Goal: Find specific page/section: Find specific page/section

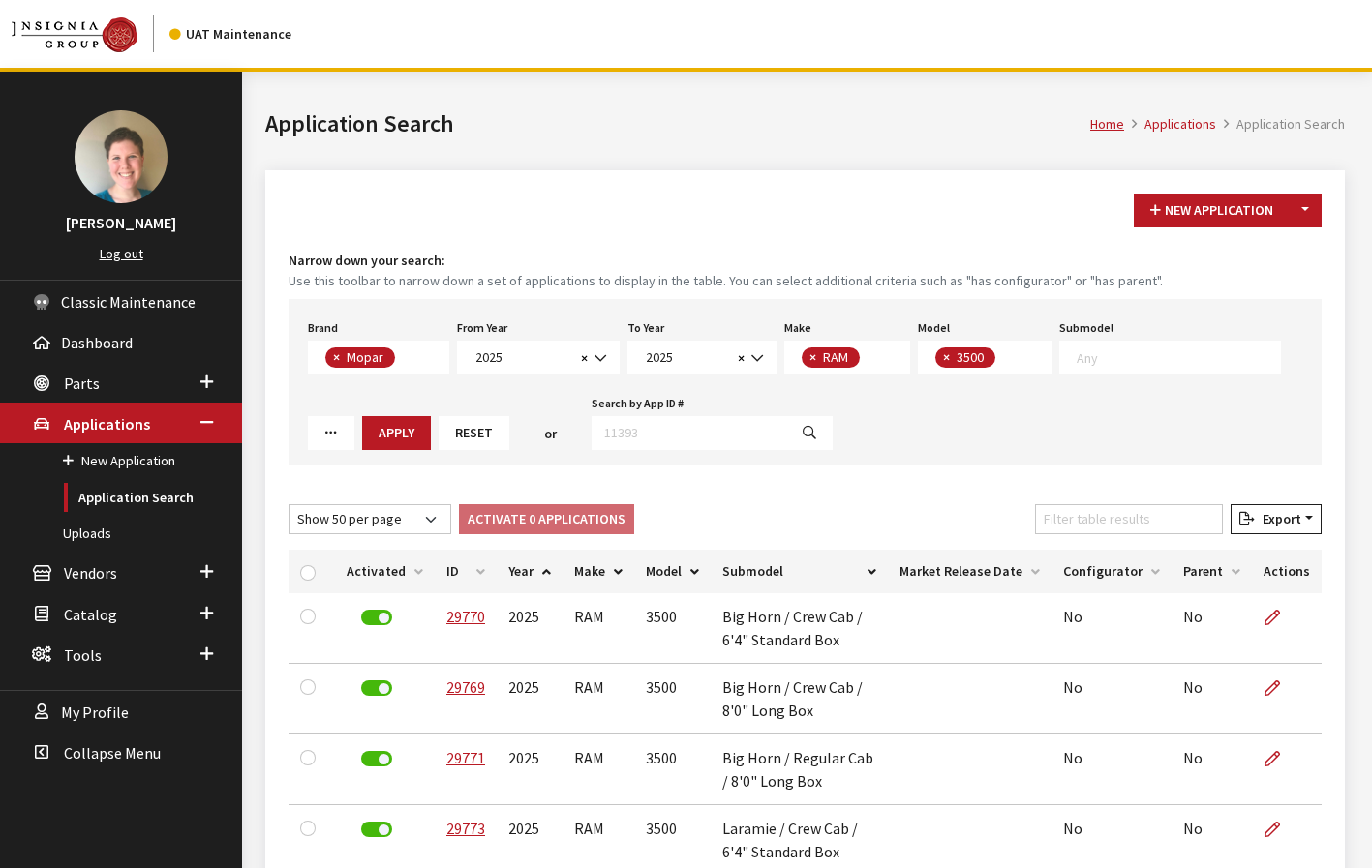
select select "3"
select select "2025"
select select "34"
select select "1086"
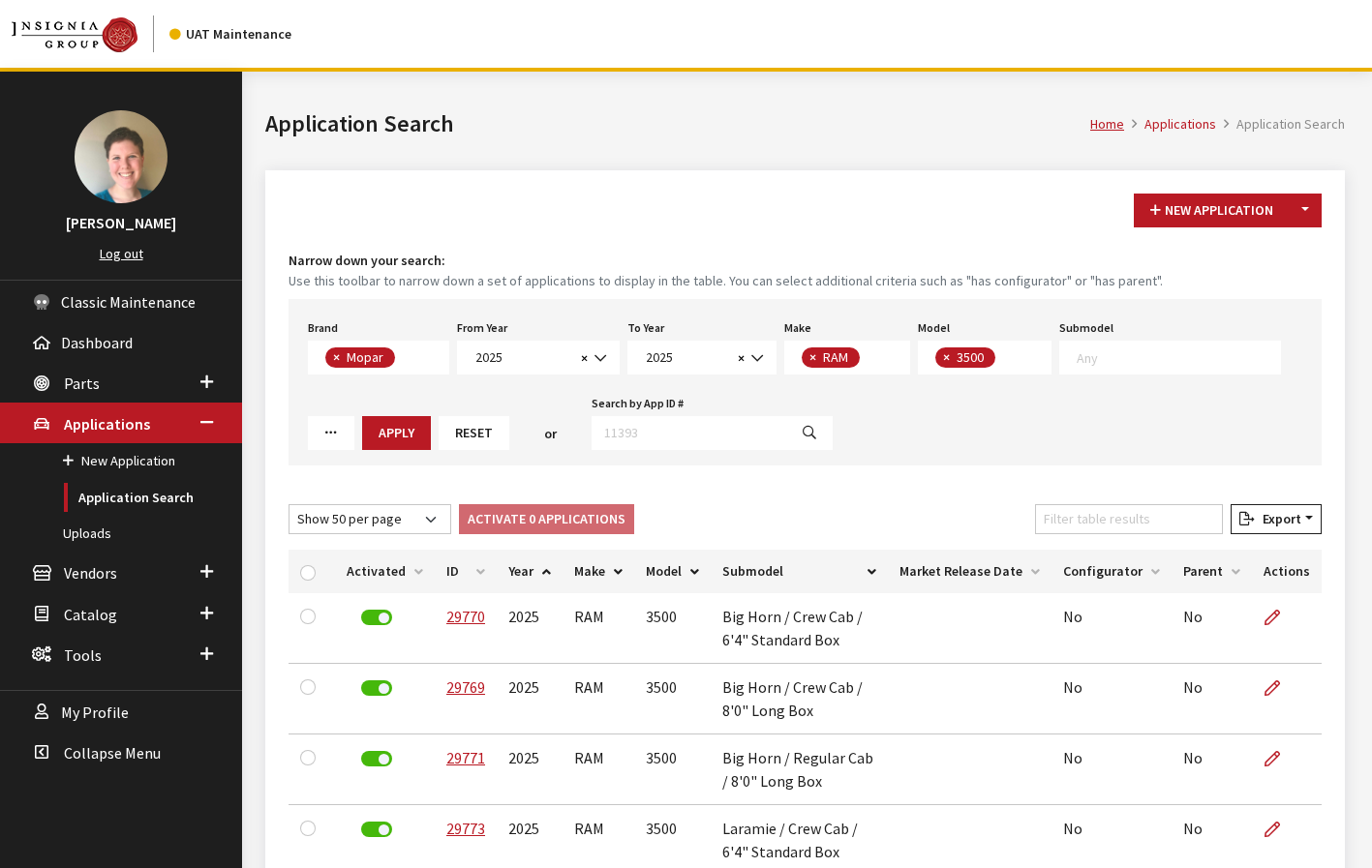
select select "50"
click at [710, 361] on span "2025" at bounding box center [686, 357] width 92 height 20
select select "2026"
select select
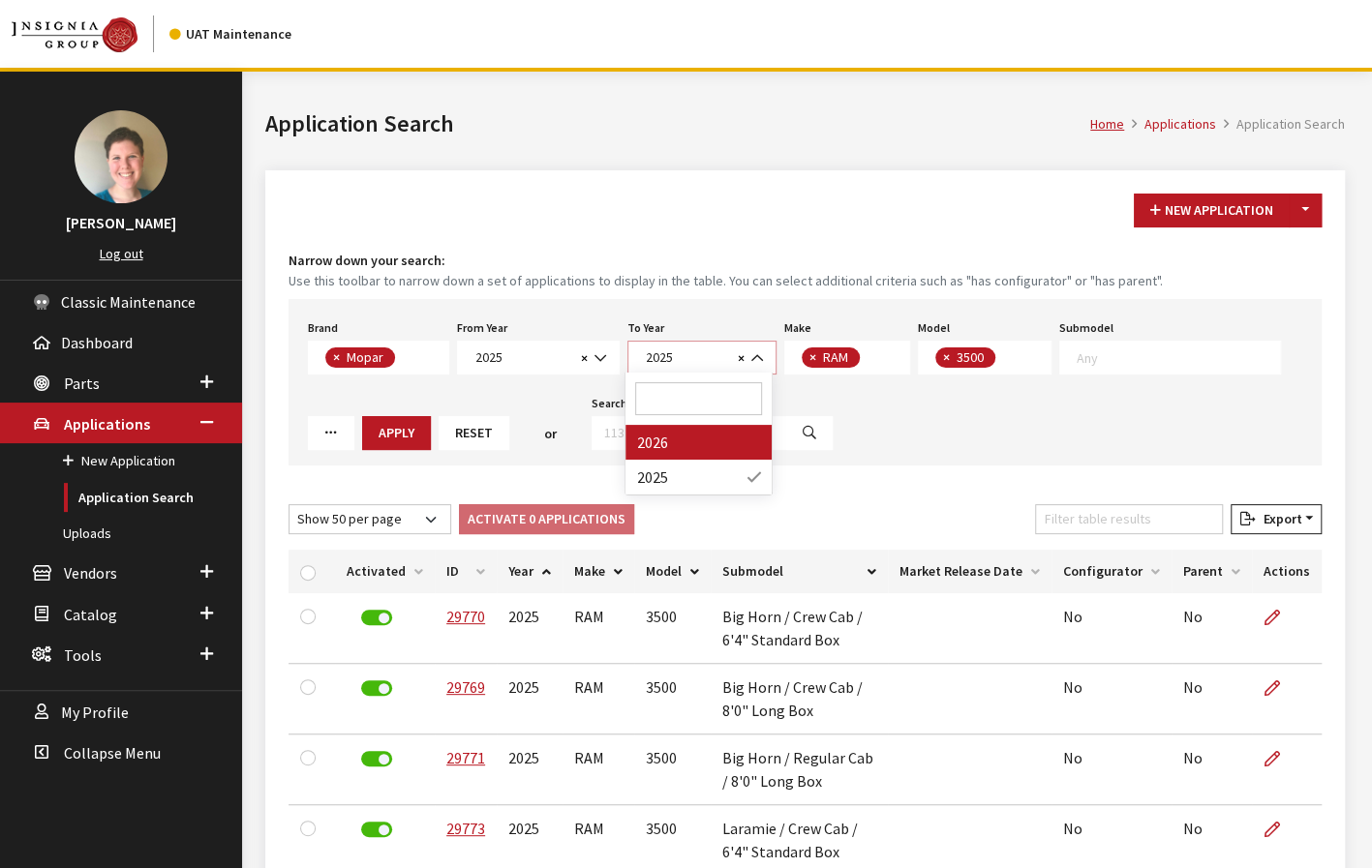
select select
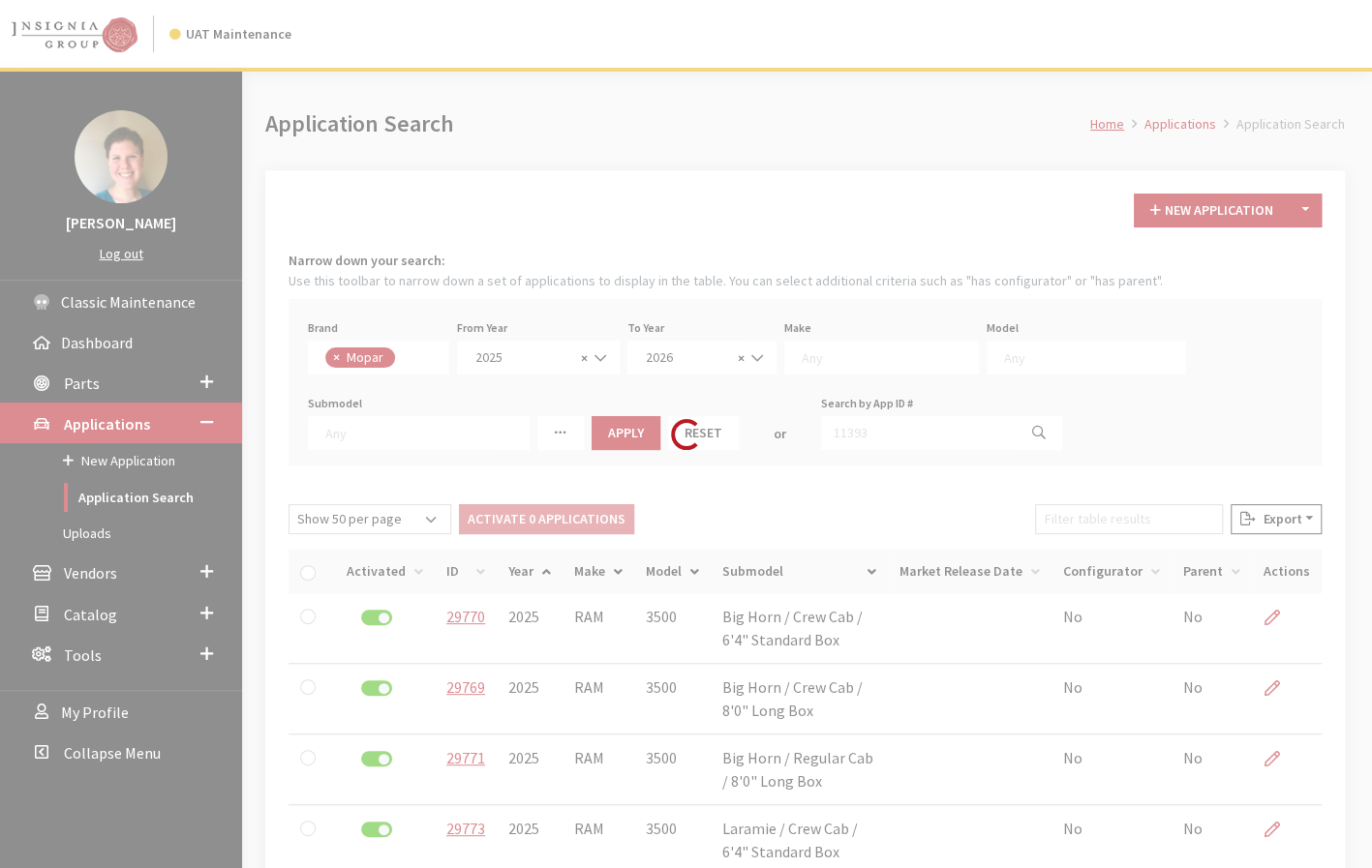
scroll to position [19, 0]
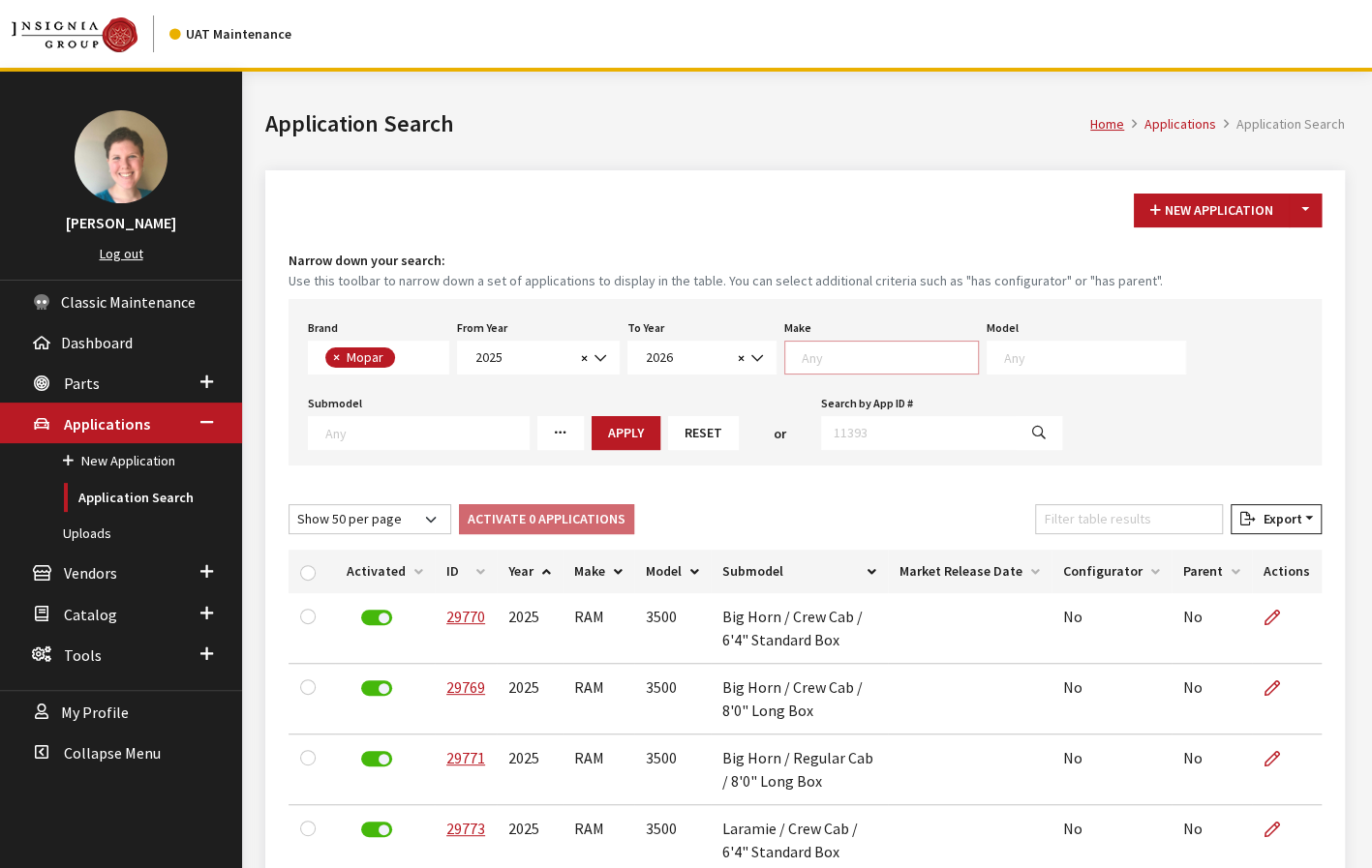
click at [885, 350] on textarea "Search" at bounding box center [890, 357] width 177 height 18
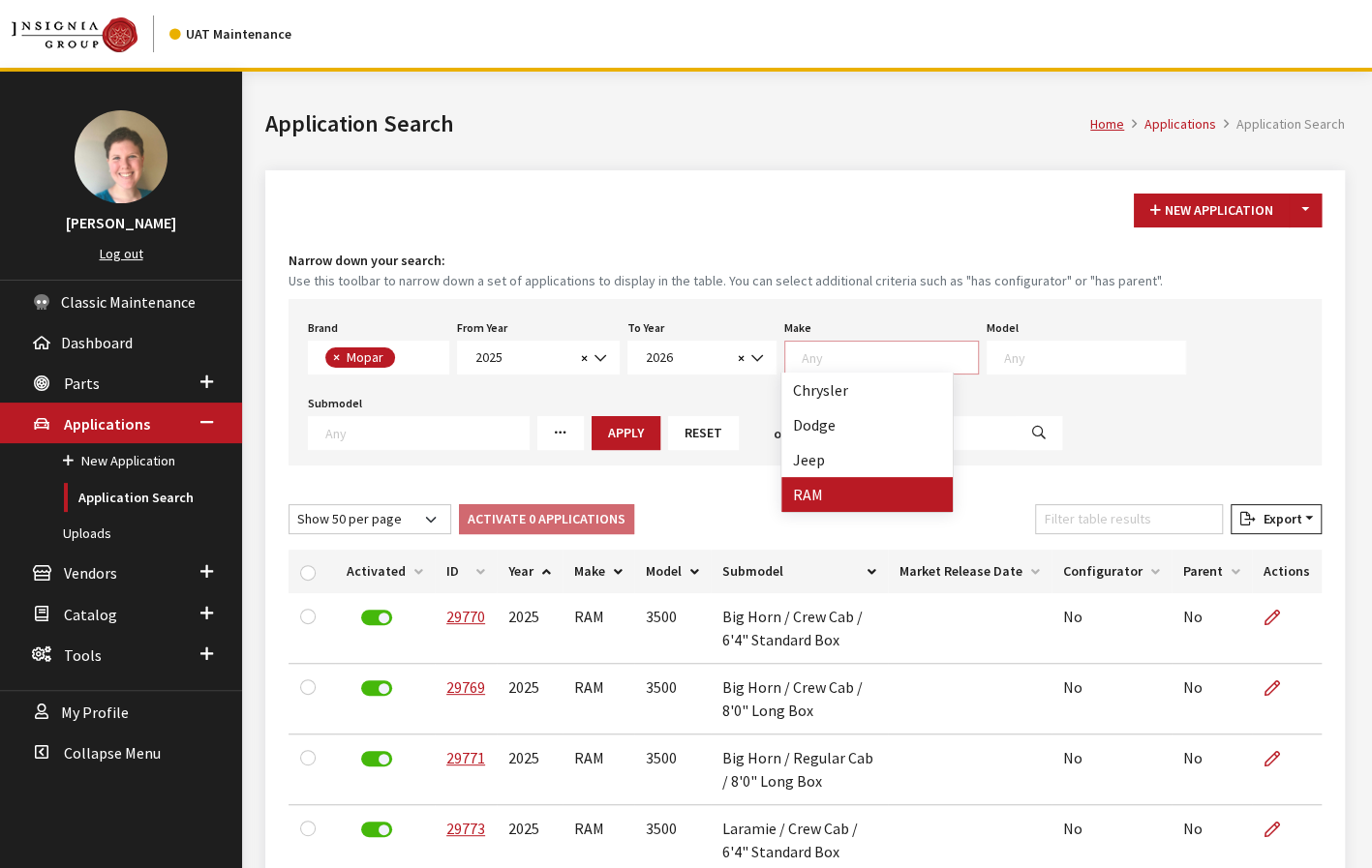
select select "34"
select select
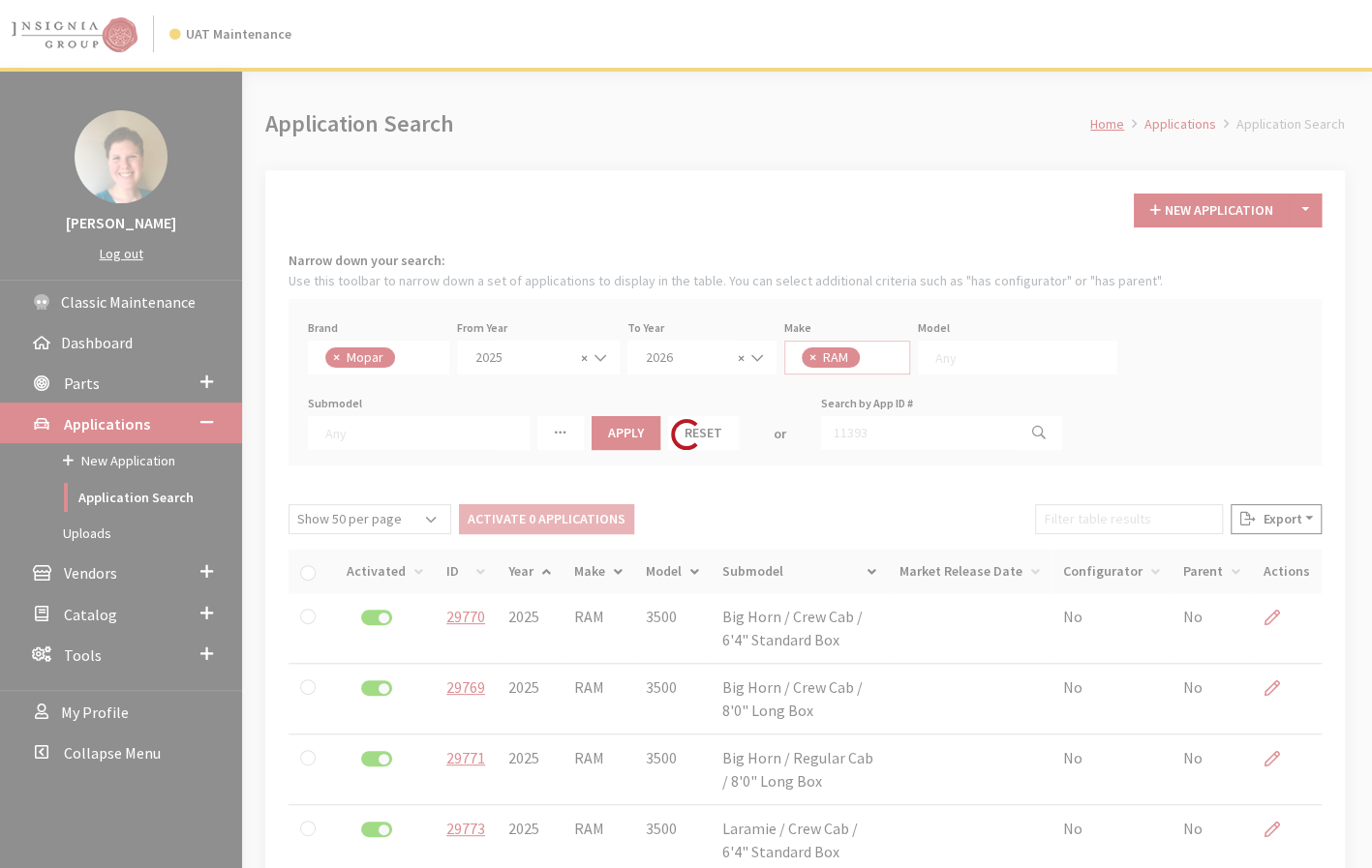
scroll to position [0, 0]
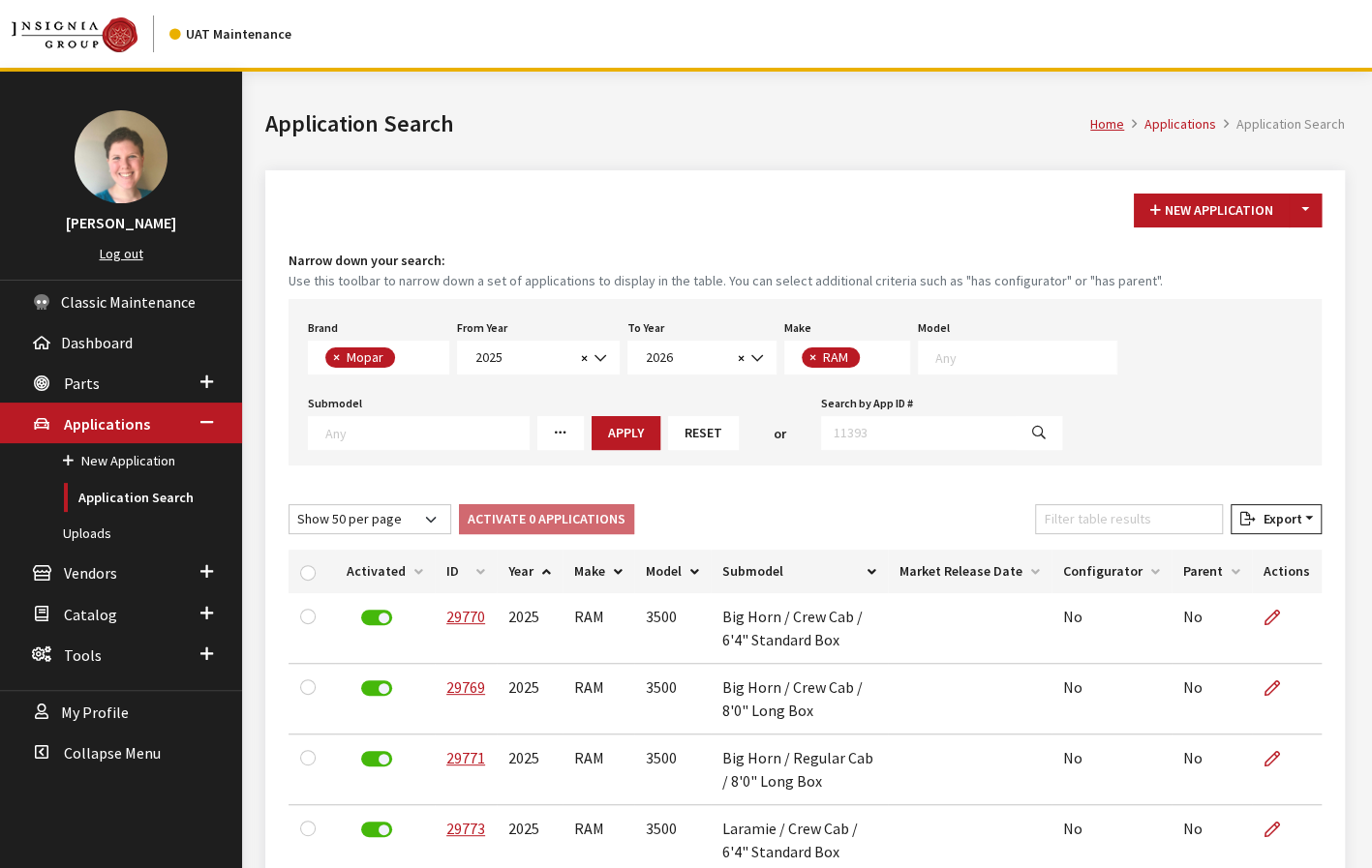
click at [1005, 358] on textarea "Search" at bounding box center [1027, 357] width 182 height 18
select select "1085"
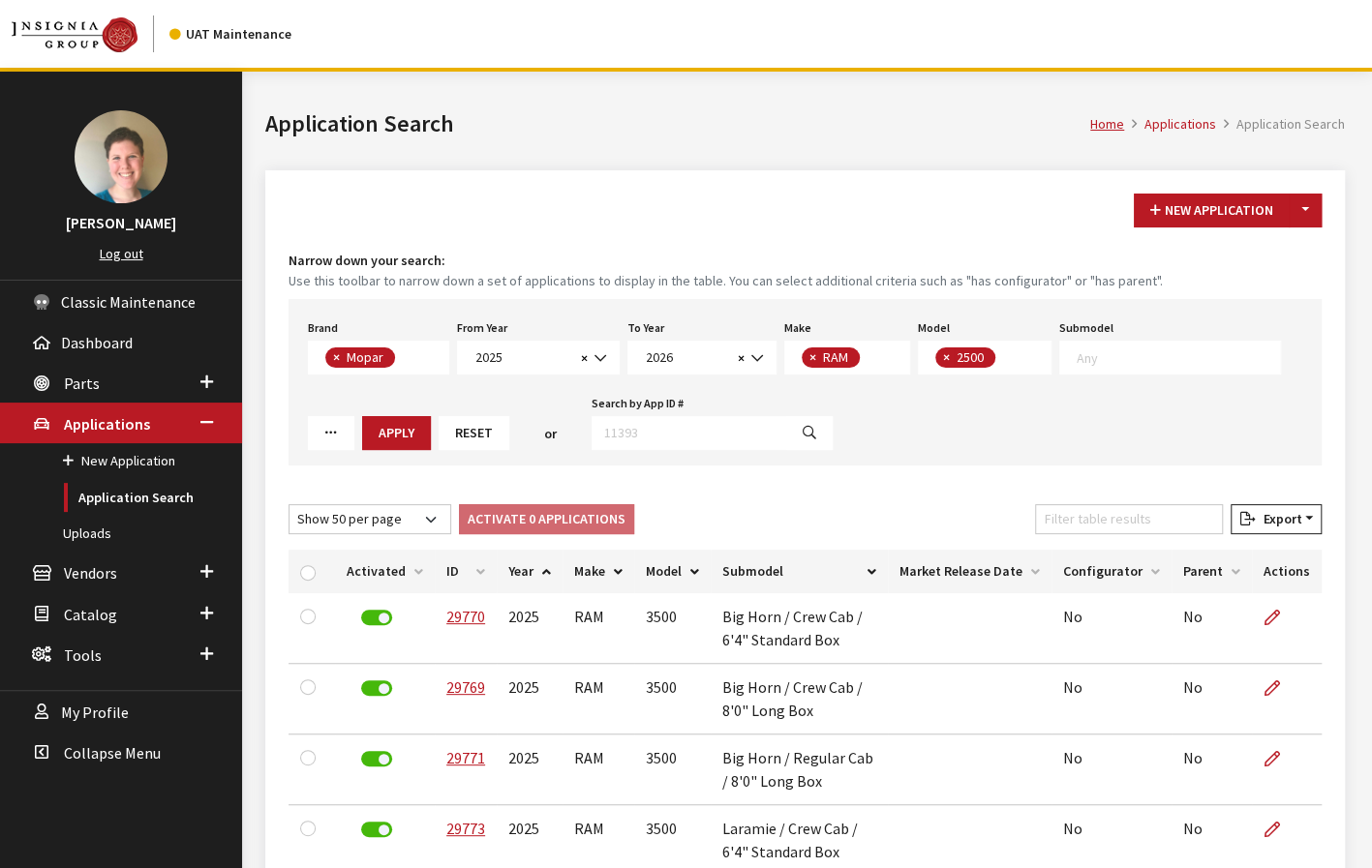
scroll to position [1, 0]
click at [1021, 359] on span "× 2500" at bounding box center [985, 357] width 134 height 34
select select
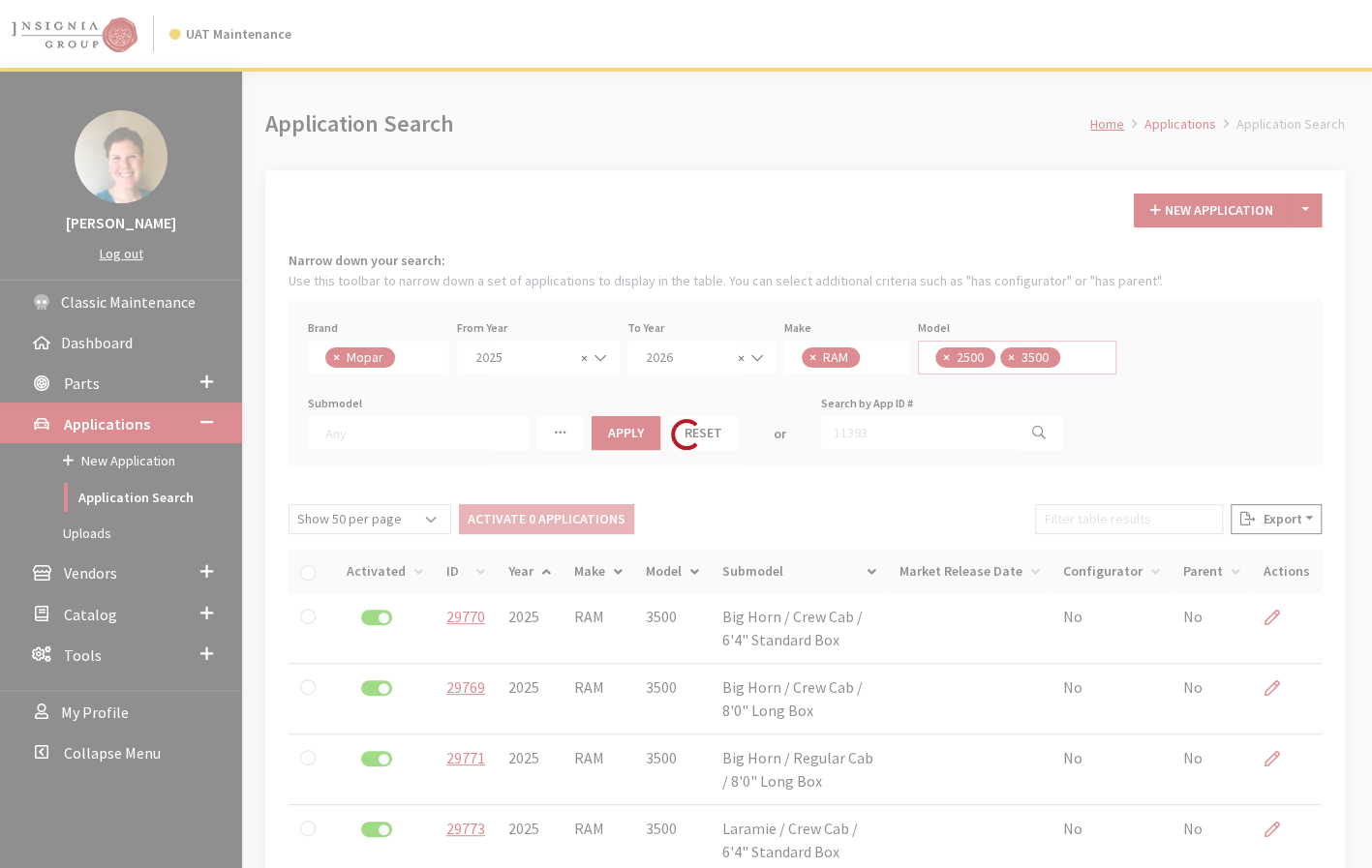
scroll to position [0, 0]
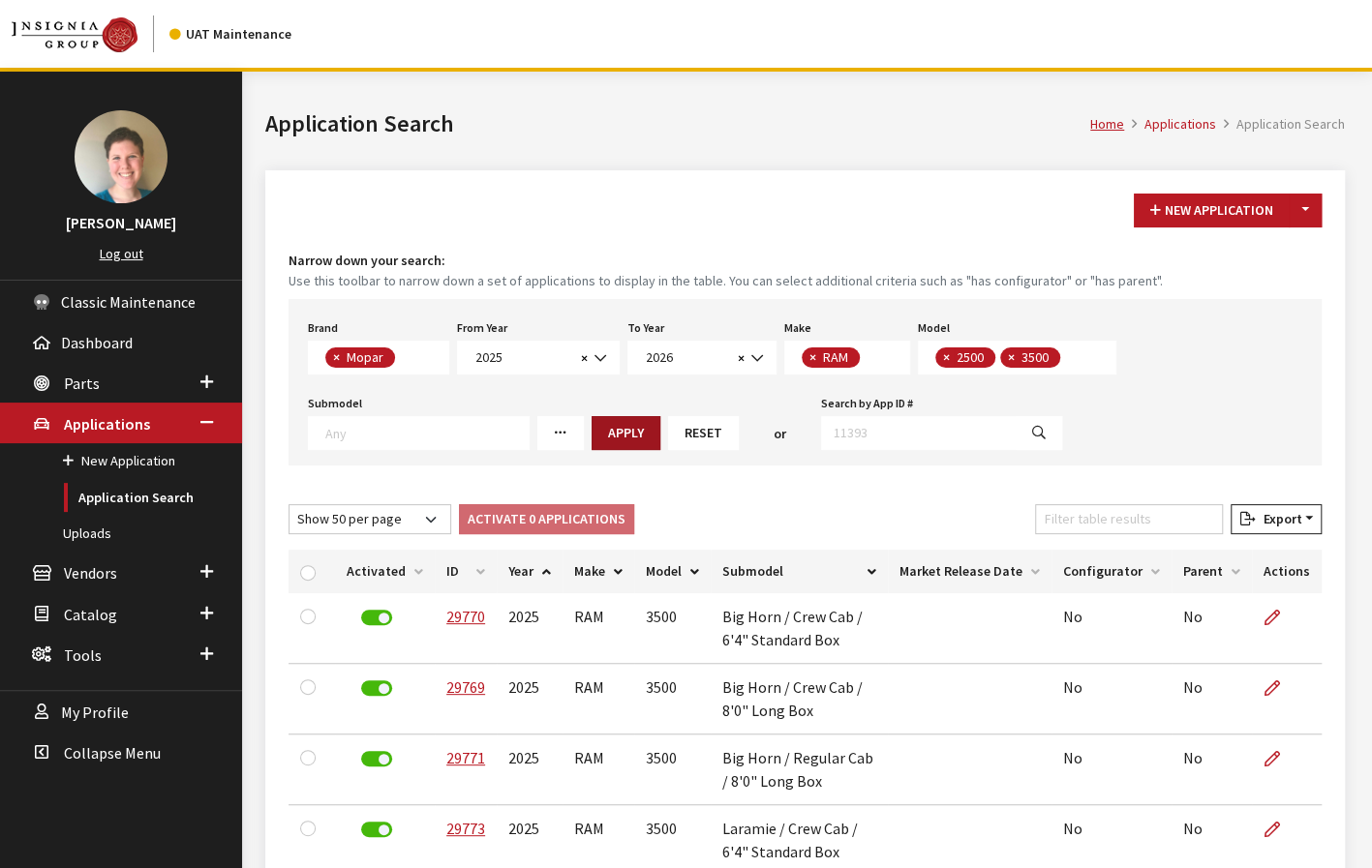
click at [597, 425] on button "Apply" at bounding box center [625, 433] width 68 height 34
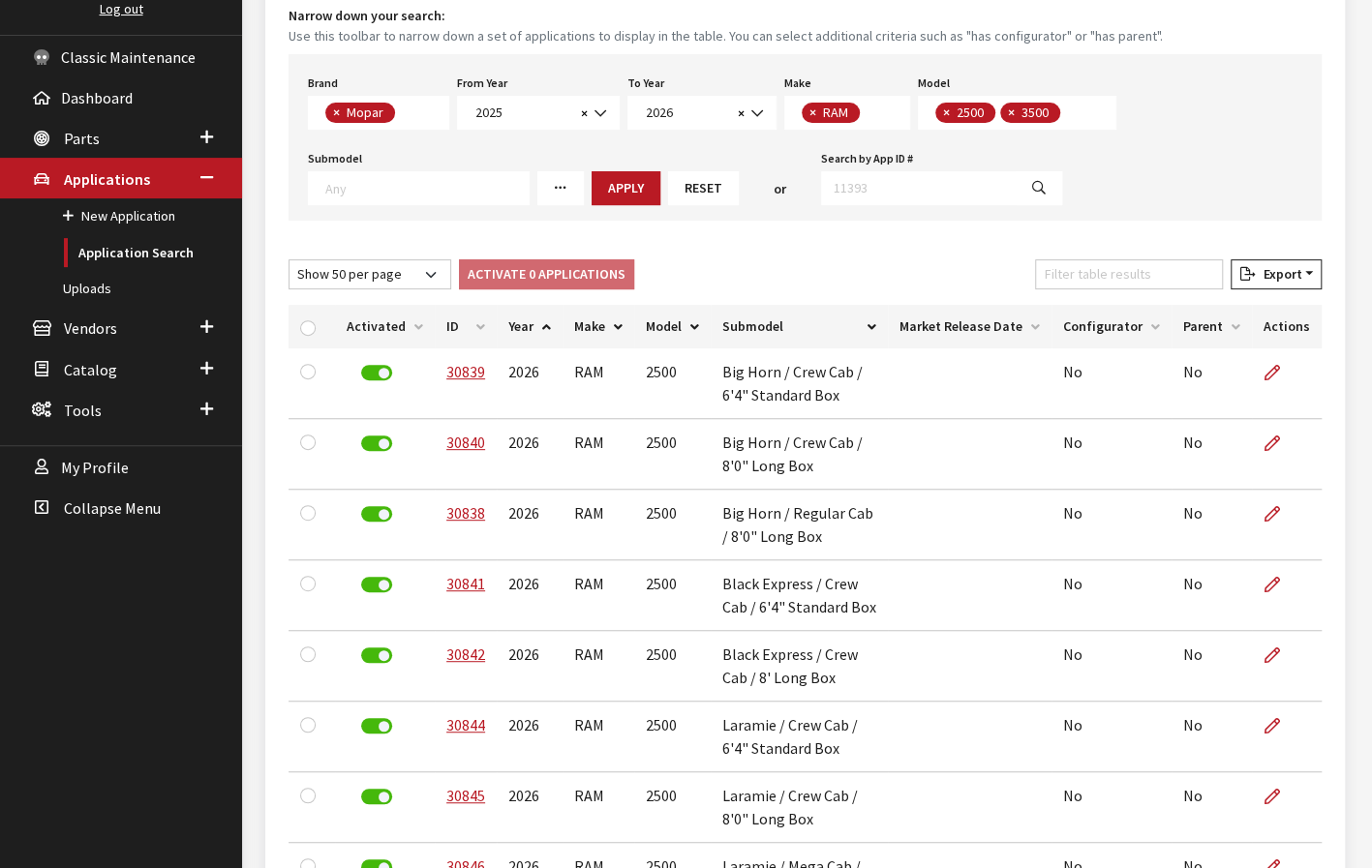
scroll to position [387, 0]
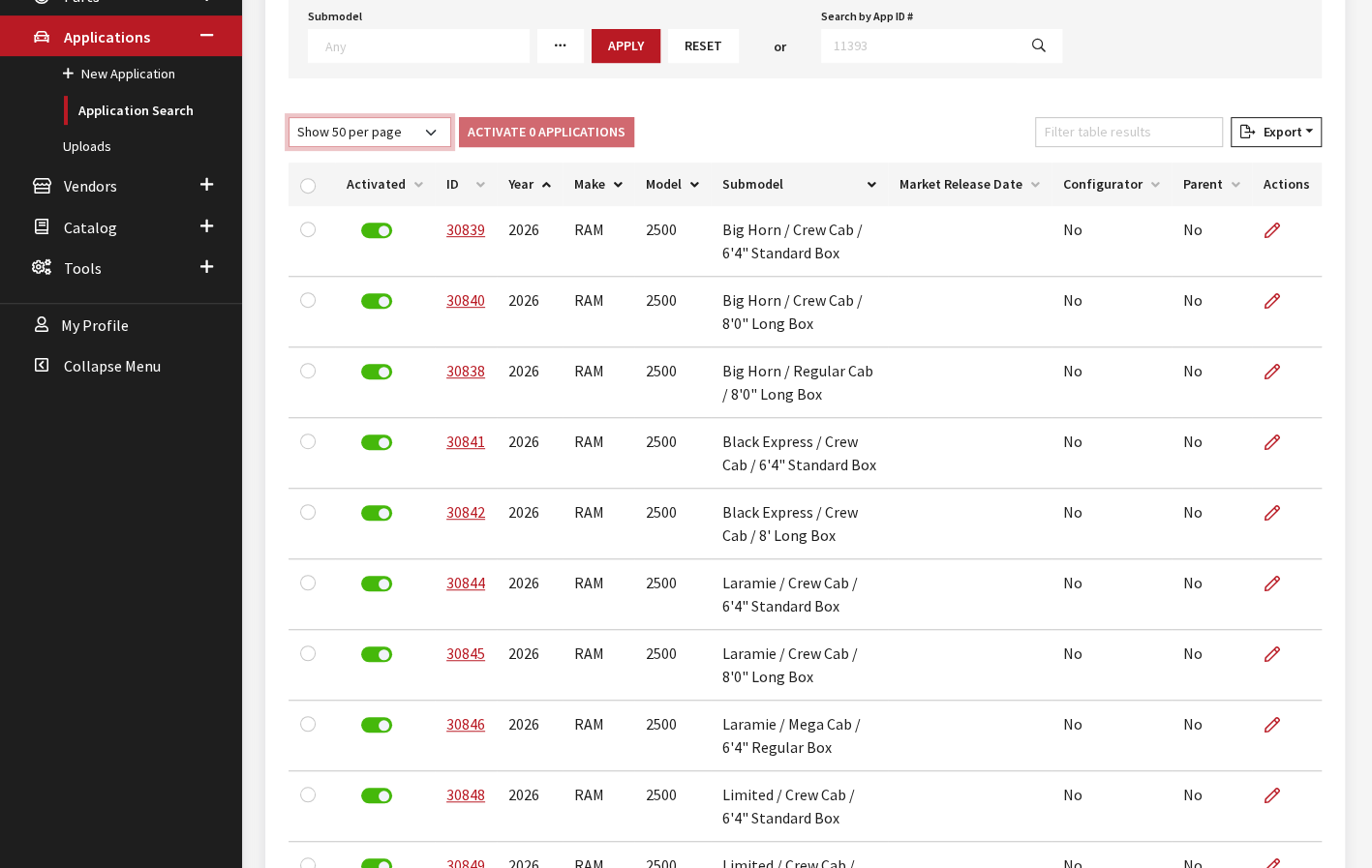
click at [347, 137] on select "Show 10 per page Show 25 per page Show 50 per page Show 100 per page Show 1000 …" at bounding box center [370, 132] width 163 height 30
select select "-1"
click at [289, 117] on select "Show 10 per page Show 25 per page Show 50 per page Show 100 per page Show 1000 …" at bounding box center [370, 132] width 163 height 30
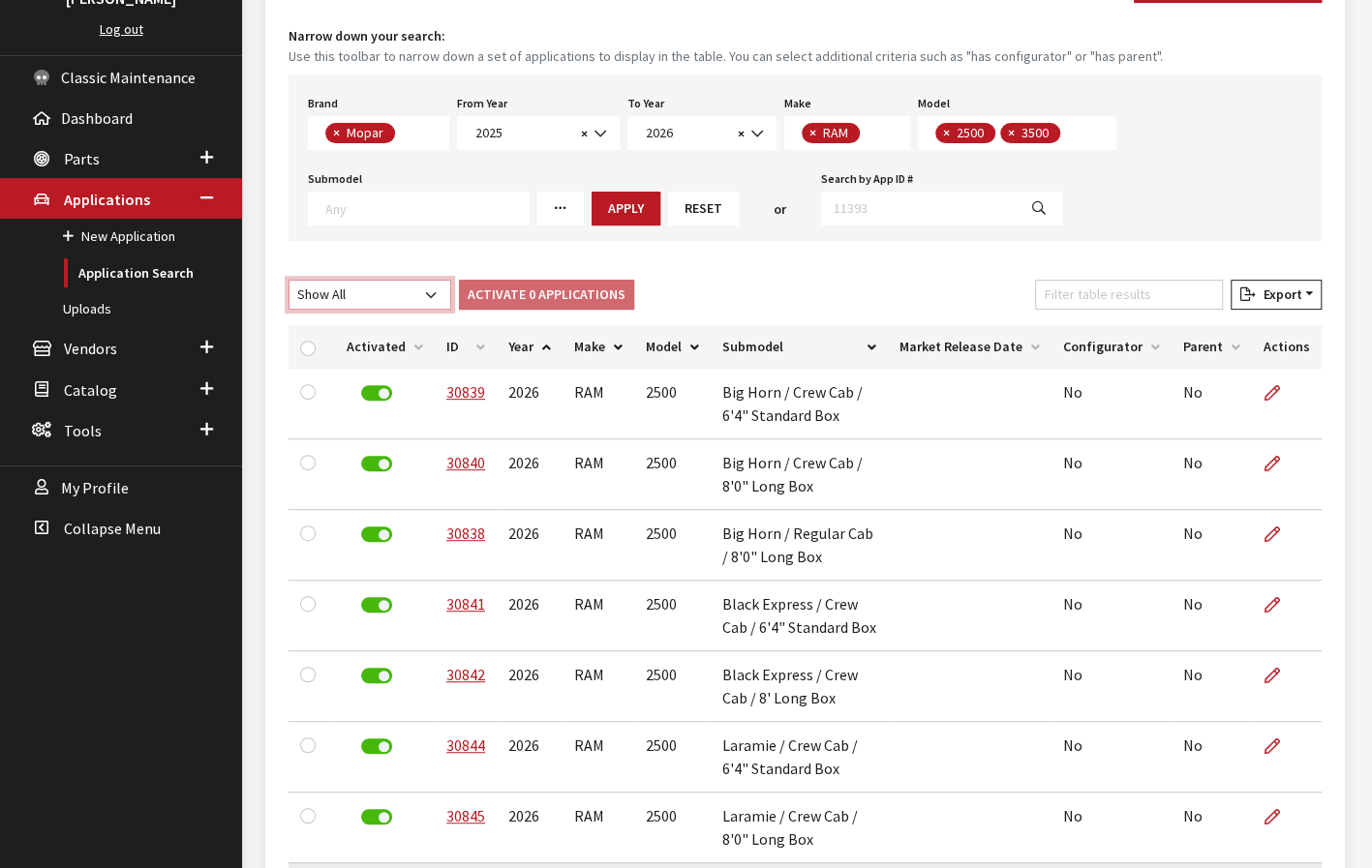
scroll to position [193, 0]
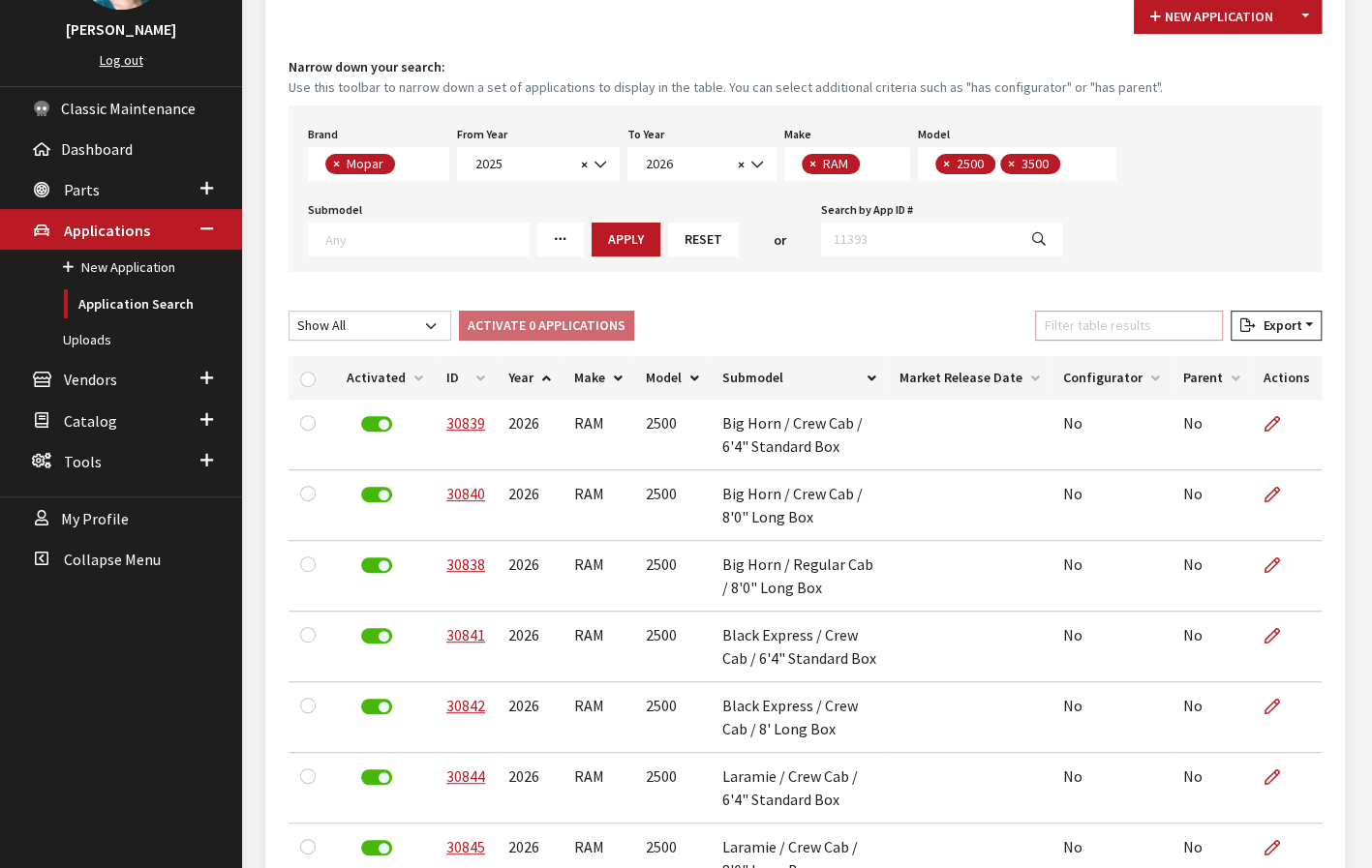
click at [1145, 327] on input "Filter table results" at bounding box center [1129, 326] width 188 height 30
click at [1139, 322] on input "big" at bounding box center [1129, 326] width 188 height 30
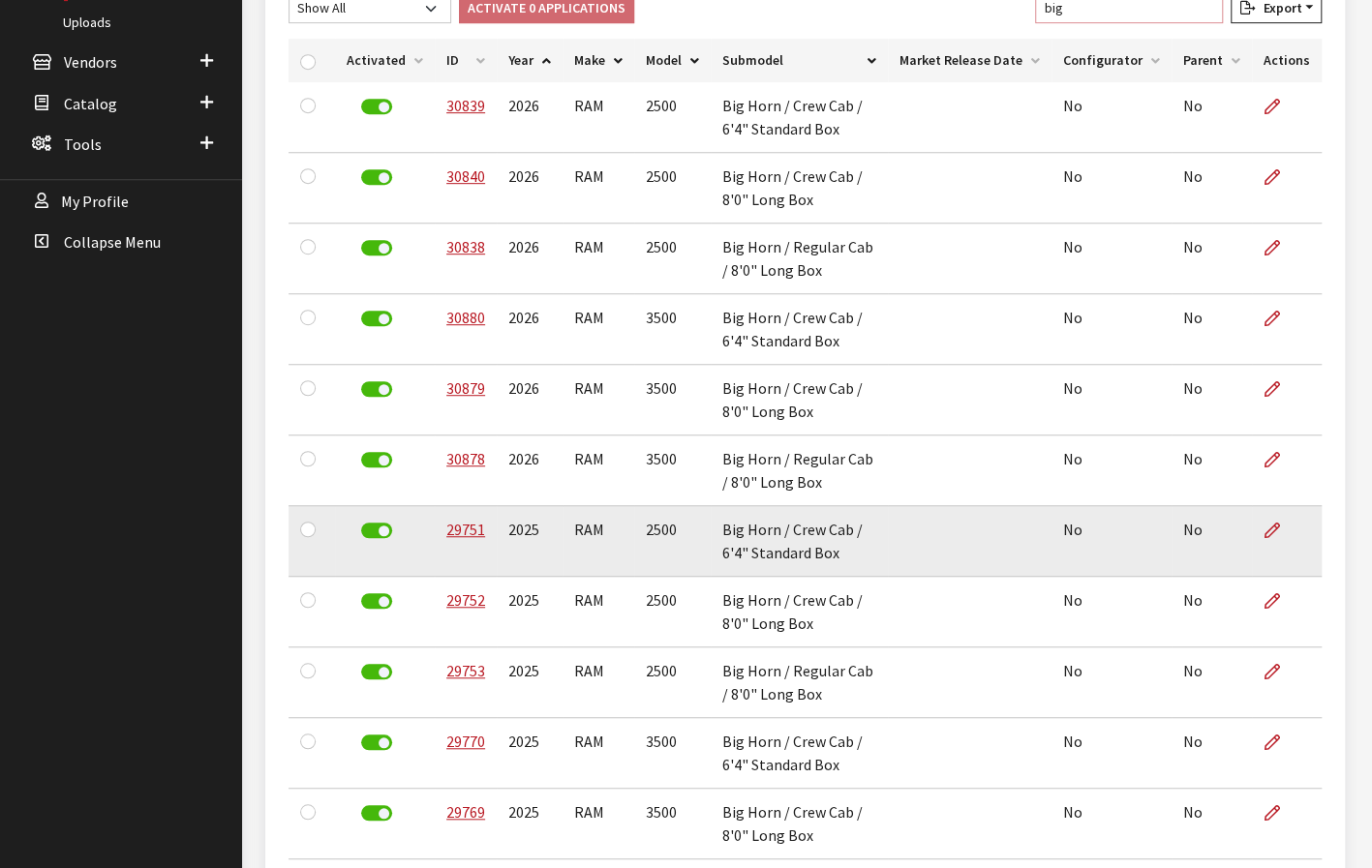
scroll to position [439, 0]
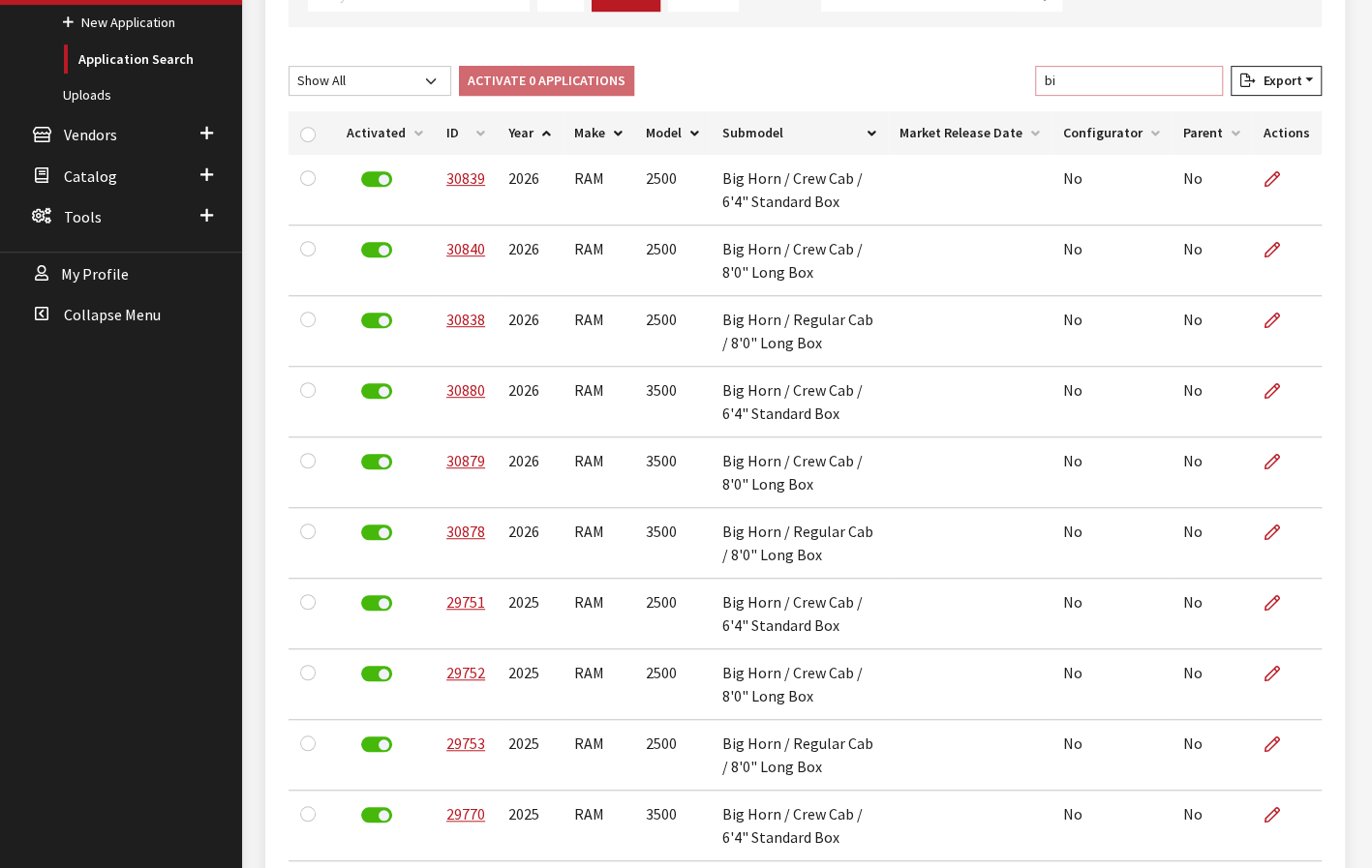
type input "b"
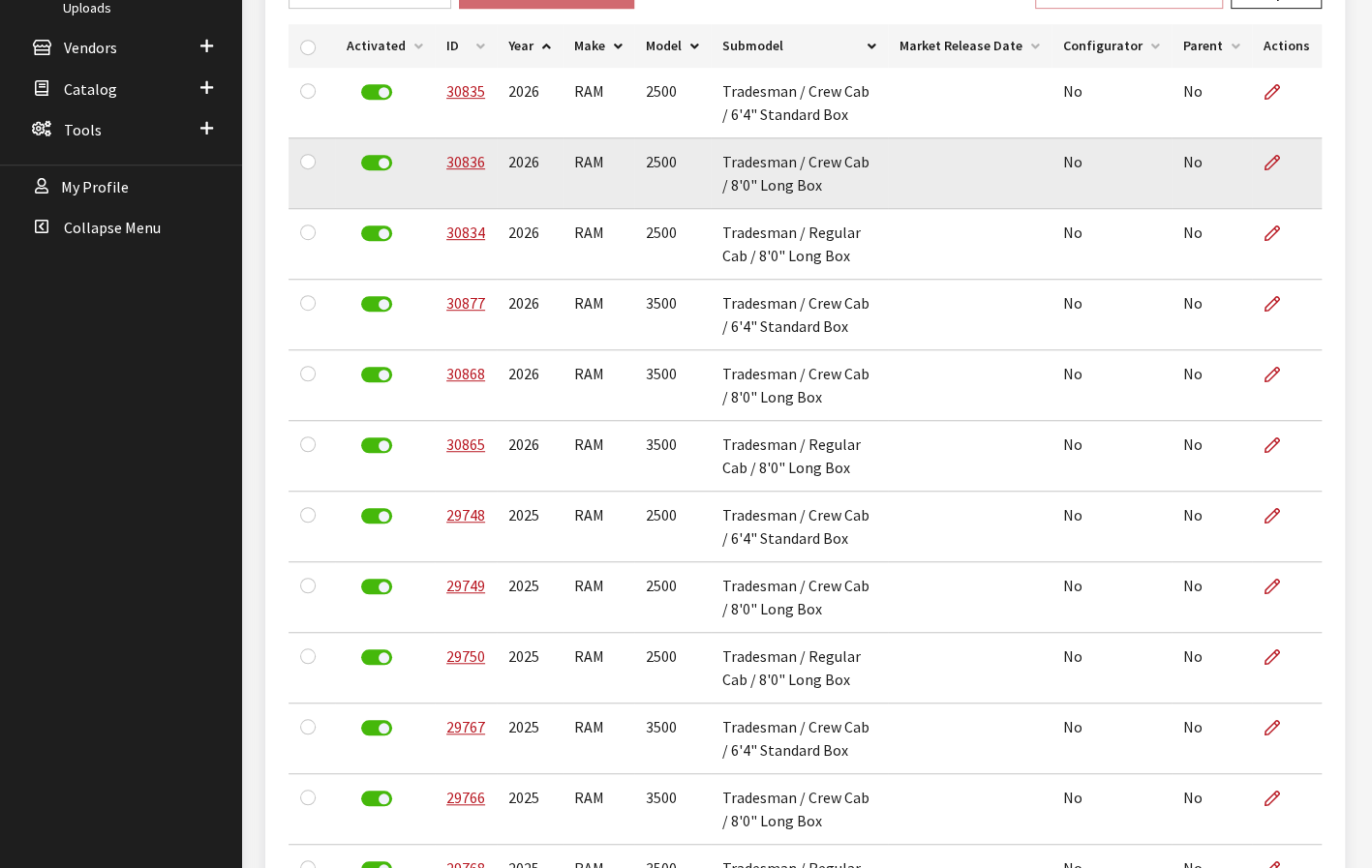
scroll to position [535, 0]
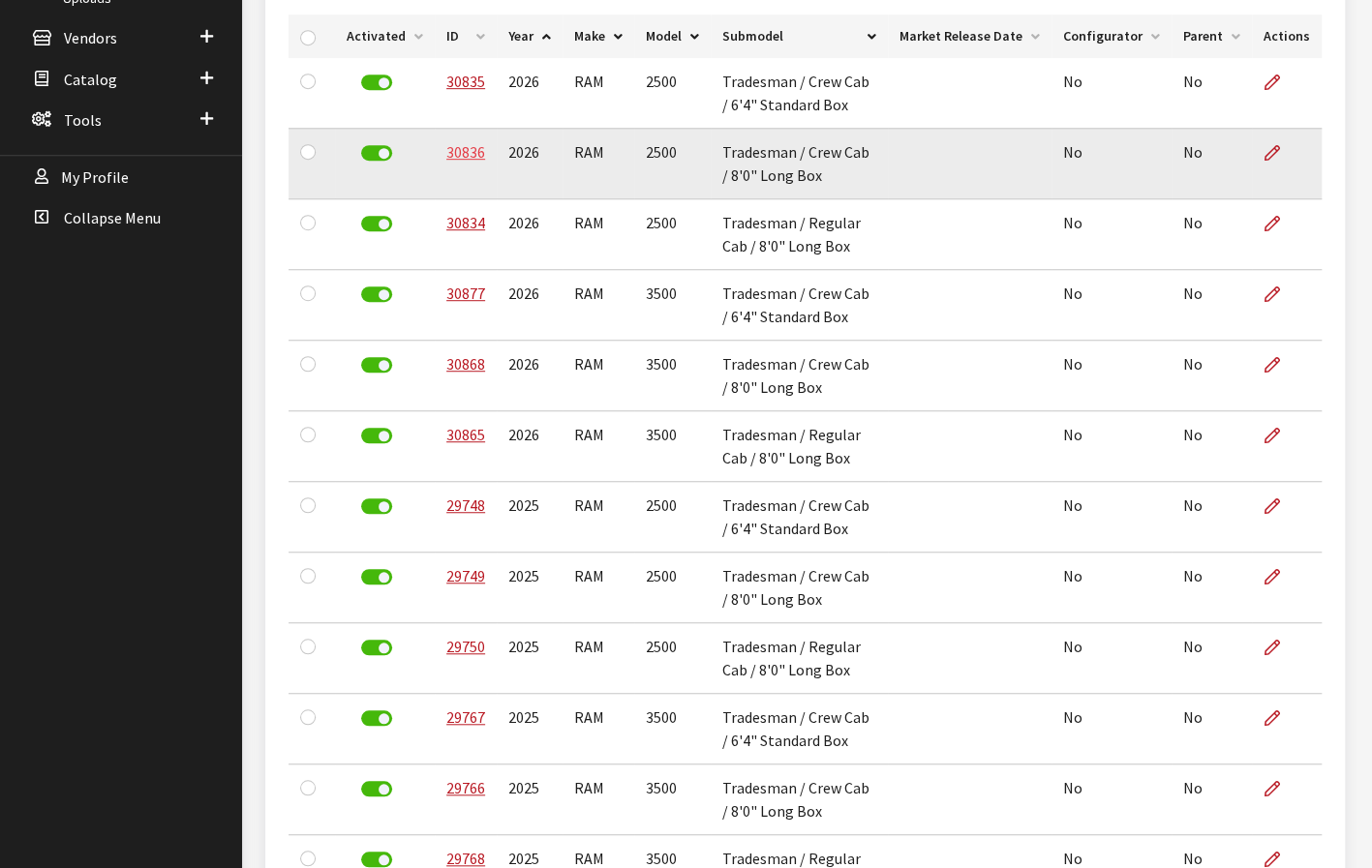
type input "trad"
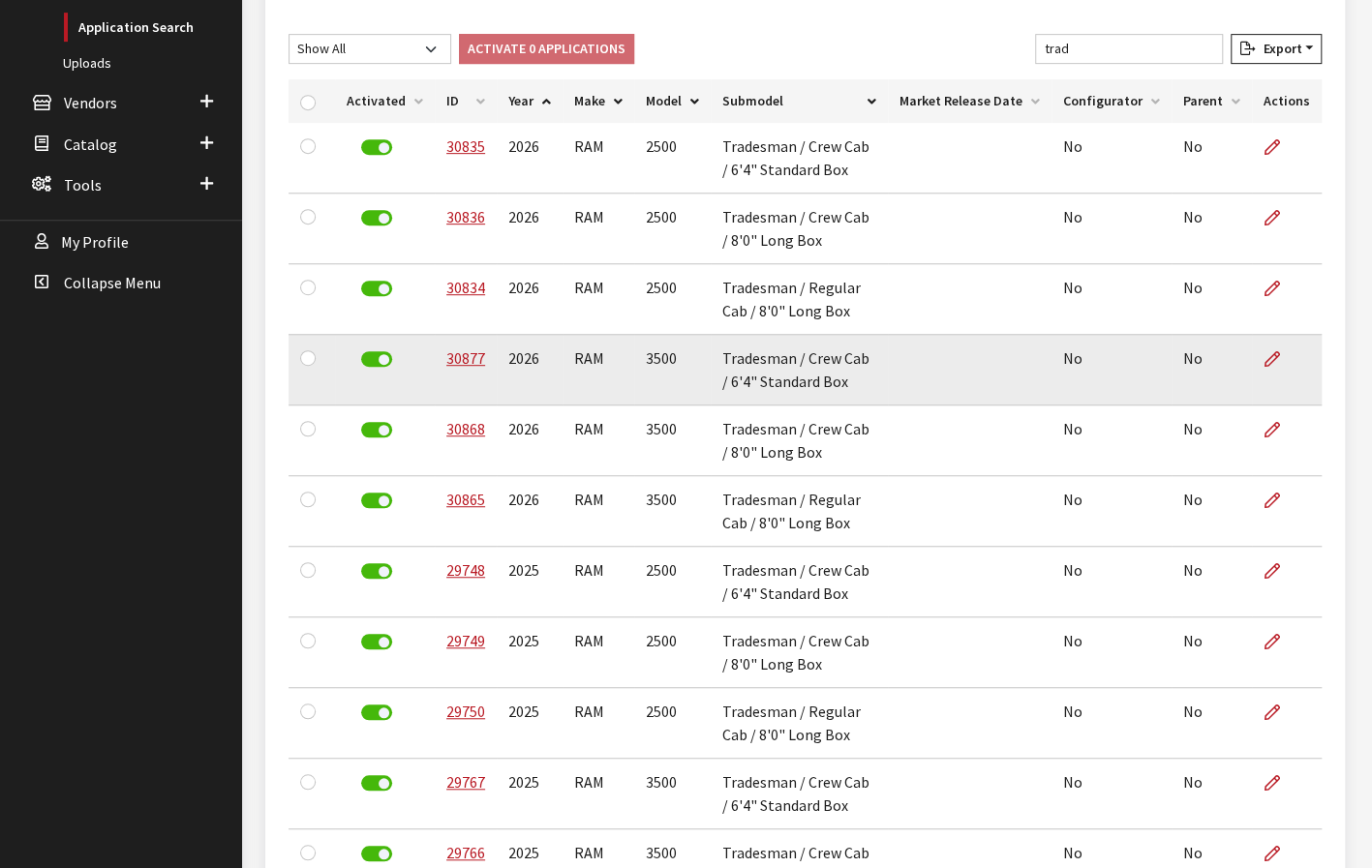
scroll to position [0, 0]
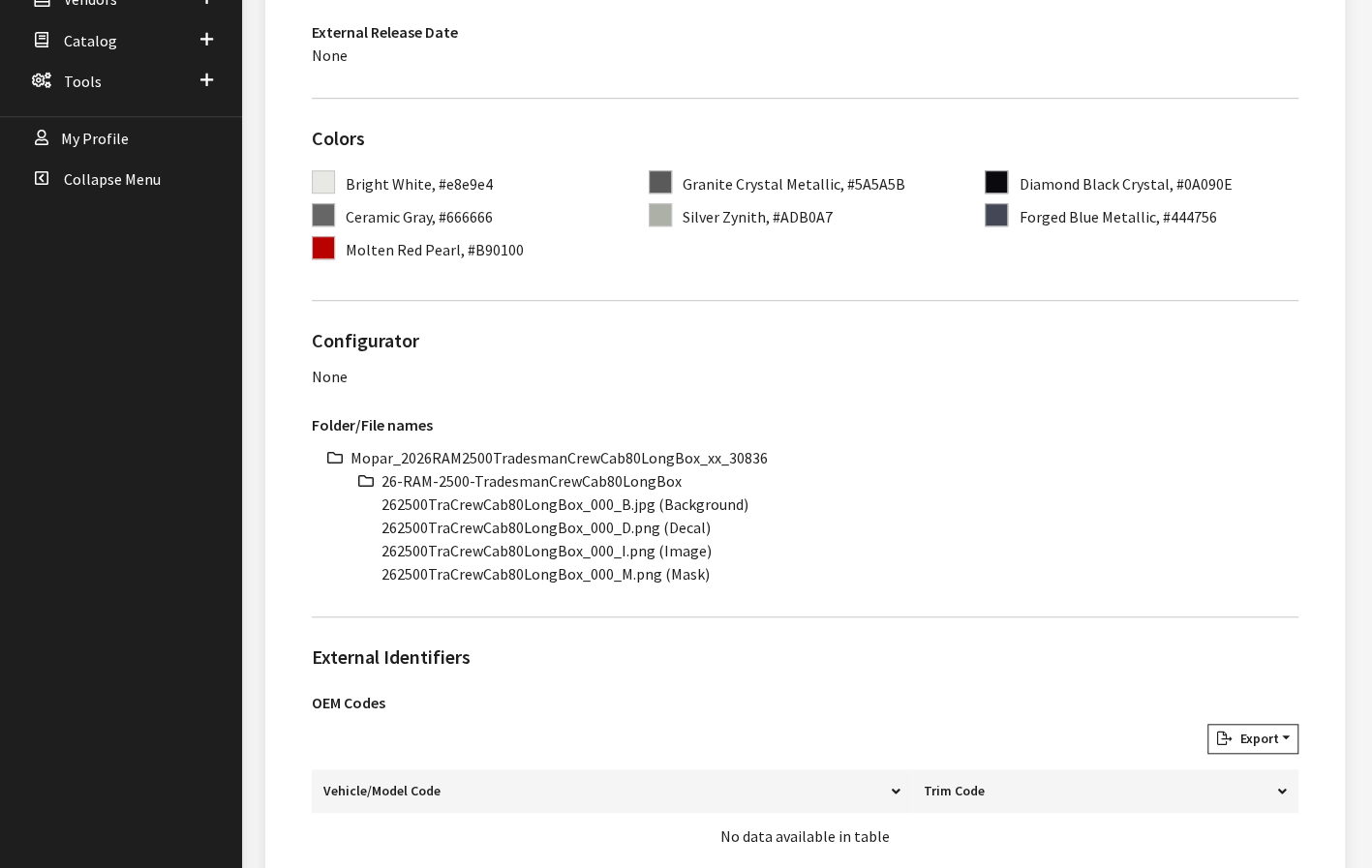
scroll to position [580, 0]
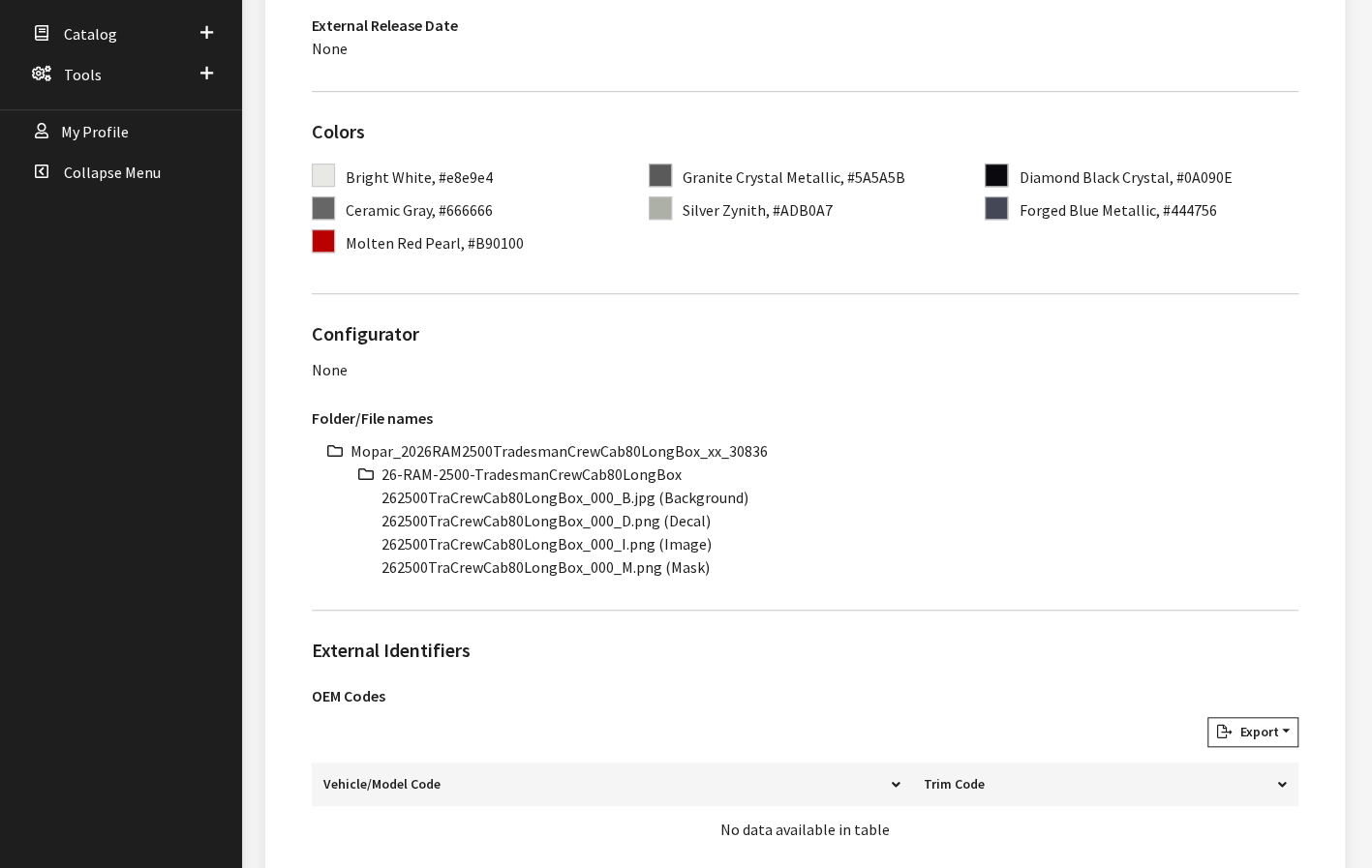
click at [638, 452] on li "Mopar_2026RAM2500TradesmanCrewCab80LongBox_xx_30836" at bounding box center [825, 452] width 948 height 23
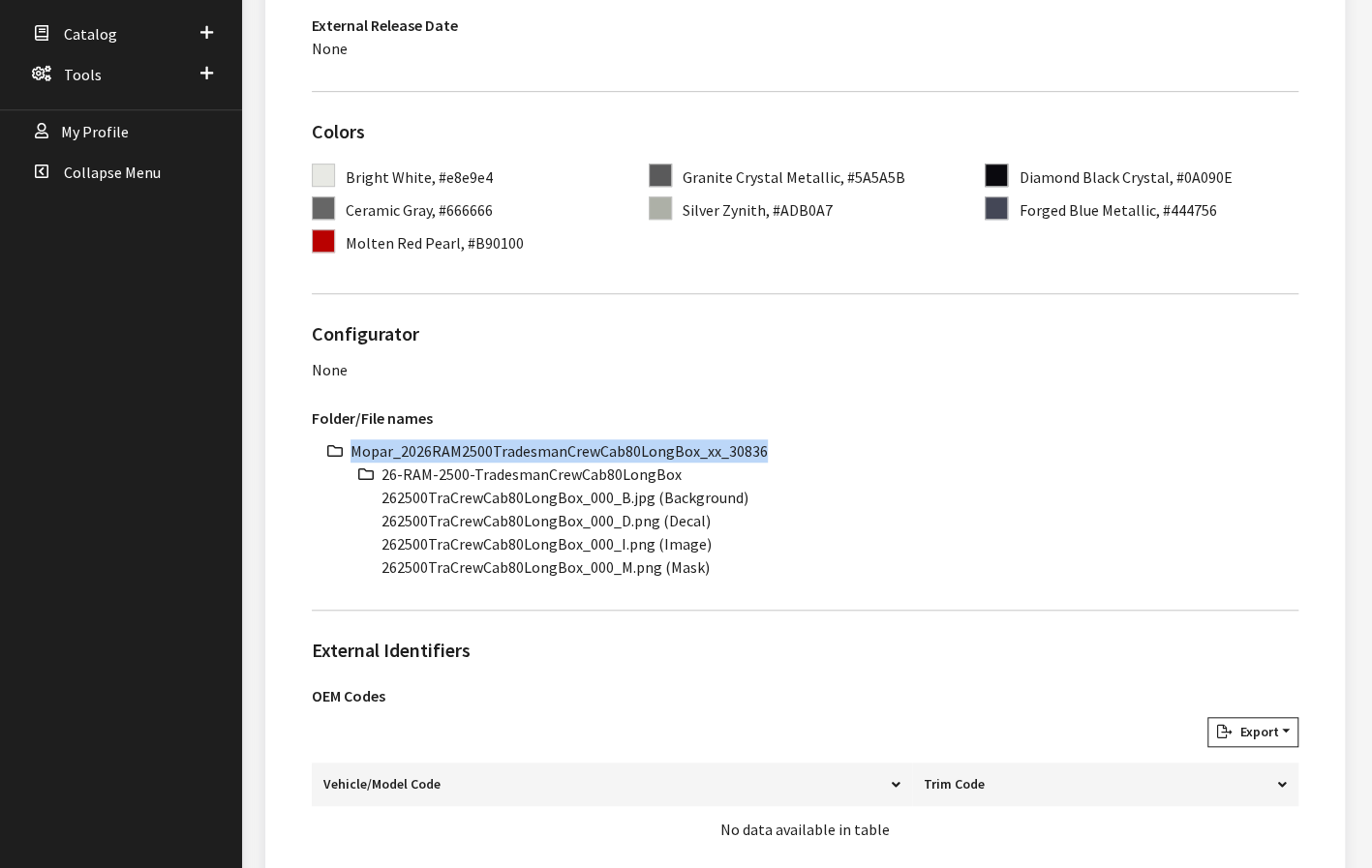
click at [638, 452] on li "Mopar_2026RAM2500TradesmanCrewCab80LongBox_xx_30836" at bounding box center [825, 452] width 948 height 23
copy li "Mopar_2026RAM2500TradesmanCrewCab80LongBox_xx_30836"
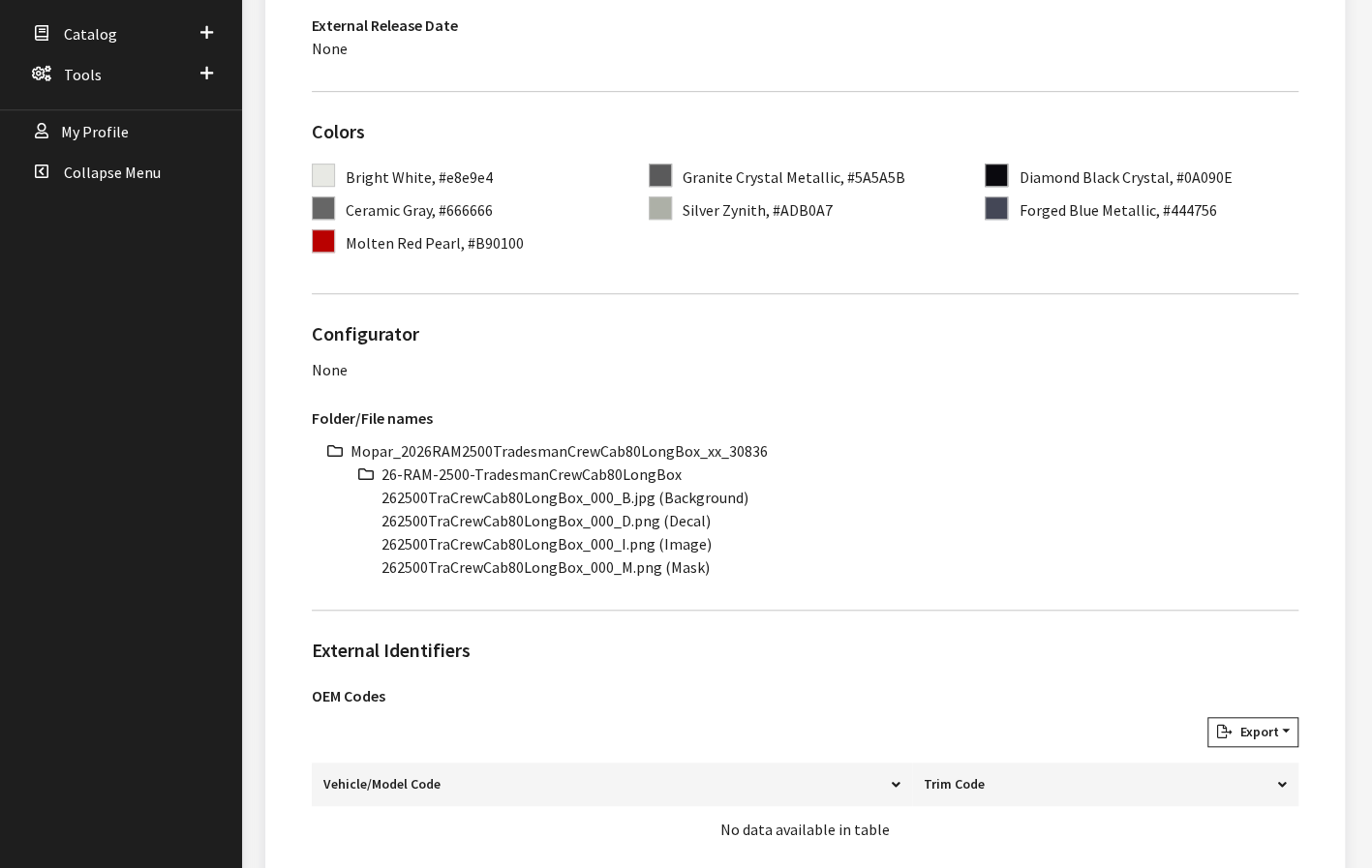
click at [488, 472] on li "26-RAM-2500-TradesmanCrewCab80LongBox" at bounding box center [840, 474] width 917 height 23
copy ul "26-RAM-2500-TradesmanCrewCab80LongBox"
drag, startPoint x: 580, startPoint y: 498, endPoint x: 365, endPoint y: 501, distance: 215.0
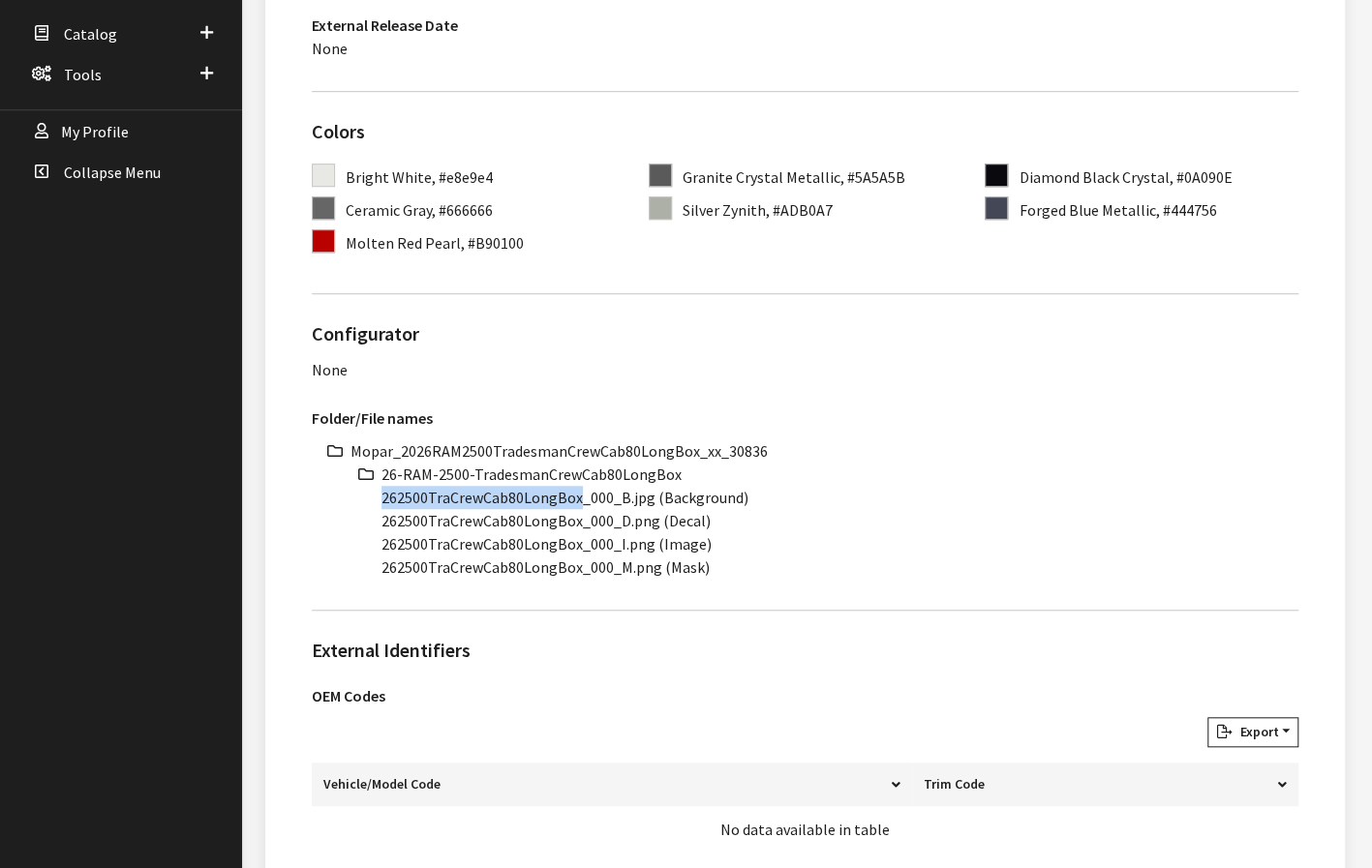
click at [365, 501] on ul "Mopar_2026RAM2500TradesmanCrewCab80LongBox_xx_30836 26-RAM-2500-TradesmanCrewCa…" at bounding box center [825, 509] width 948 height 139
copy li "262500TraCrewCab80LongBox"
